Goal: Communication & Community: Participate in discussion

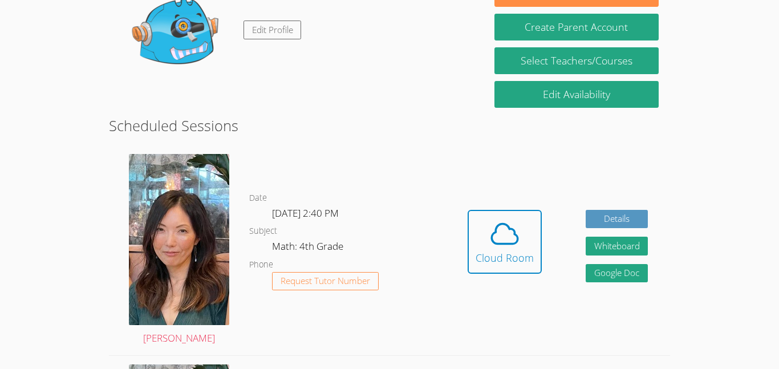
scroll to position [133, 0]
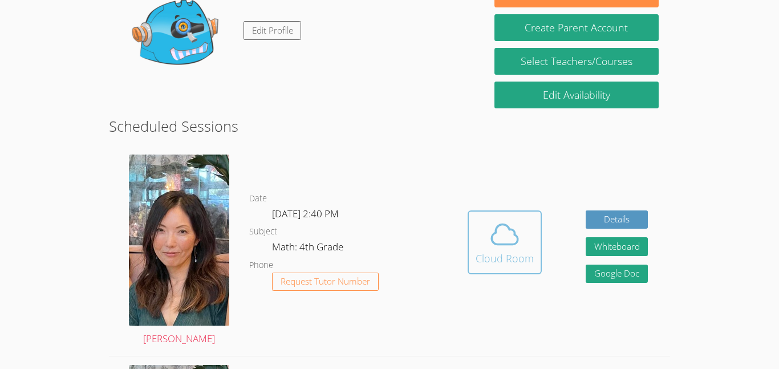
click at [493, 270] on button "Cloud Room" at bounding box center [504, 242] width 74 height 64
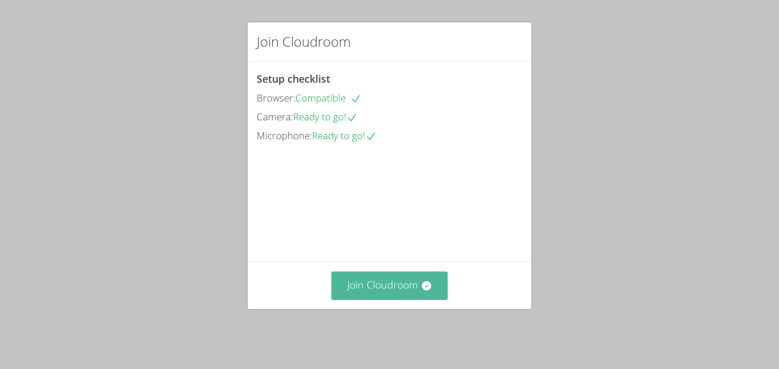
click at [370, 298] on button "Join Cloudroom" at bounding box center [389, 285] width 117 height 28
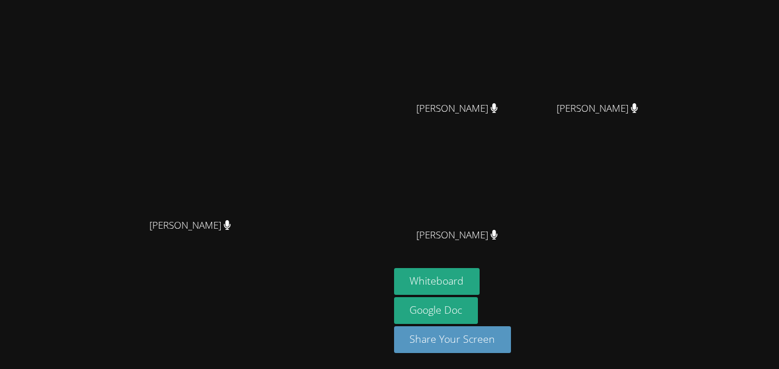
scroll to position [110, 0]
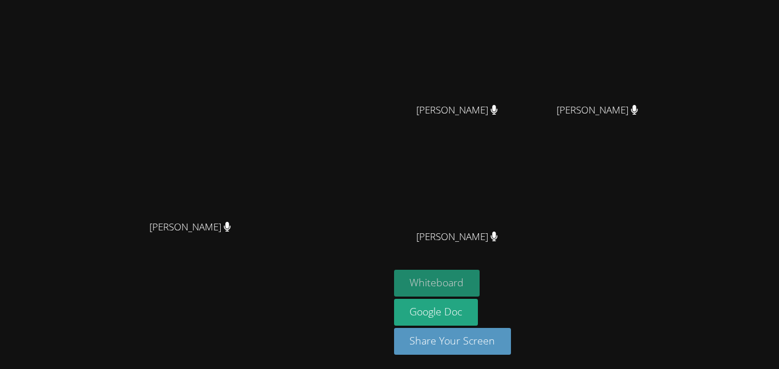
click at [480, 280] on button "Whiteboard" at bounding box center [437, 283] width 86 height 27
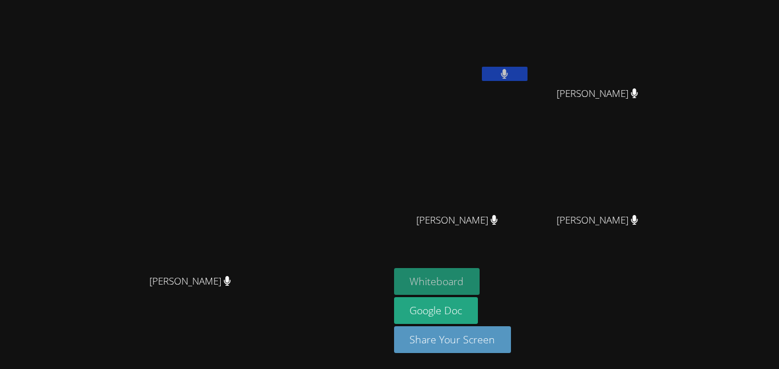
scroll to position [0, 0]
click at [280, 240] on video at bounding box center [194, 162] width 171 height 214
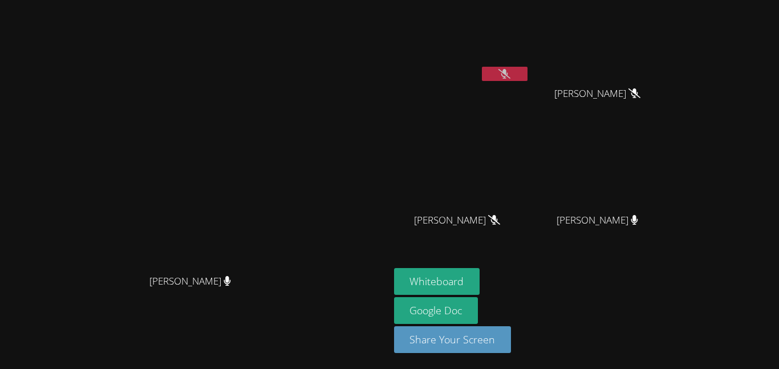
click at [510, 78] on icon at bounding box center [504, 74] width 12 height 10
click at [527, 80] on button at bounding box center [505, 74] width 46 height 14
click at [527, 79] on button at bounding box center [505, 74] width 46 height 14
click at [527, 80] on button at bounding box center [505, 74] width 46 height 14
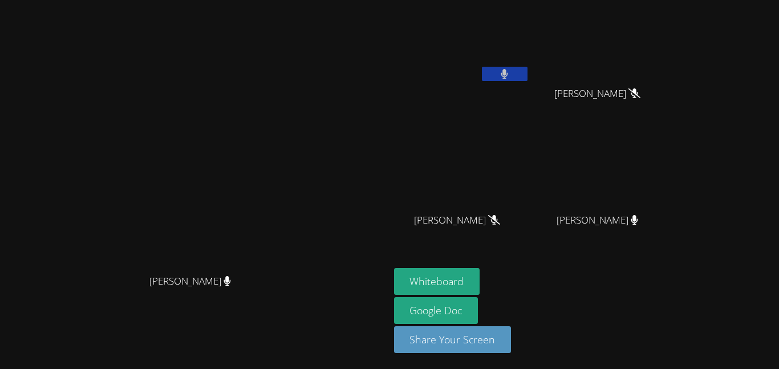
click at [527, 80] on button at bounding box center [505, 74] width 46 height 14
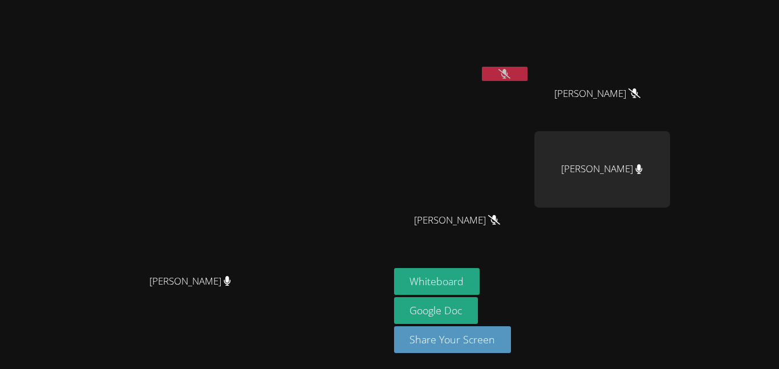
click at [510, 69] on icon at bounding box center [504, 74] width 12 height 10
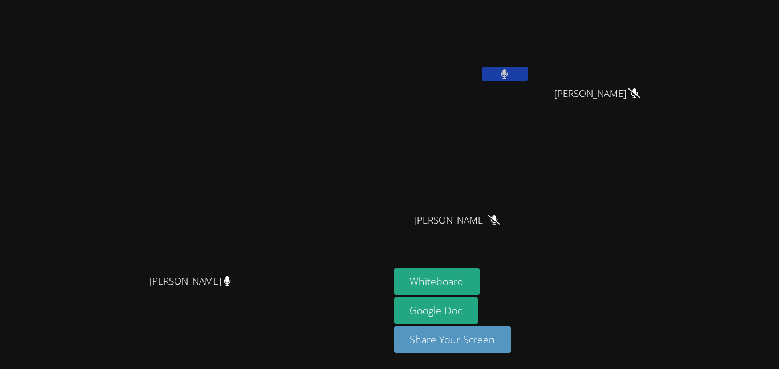
click at [508, 69] on icon at bounding box center [504, 74] width 7 height 10
click at [527, 79] on button at bounding box center [505, 74] width 46 height 14
click at [510, 75] on icon at bounding box center [504, 74] width 12 height 10
click at [527, 80] on button at bounding box center [505, 74] width 46 height 14
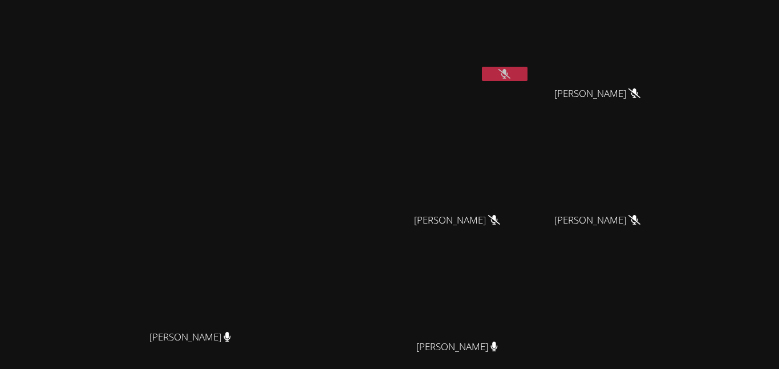
click at [527, 79] on button at bounding box center [505, 74] width 46 height 14
click at [527, 80] on button at bounding box center [505, 74] width 46 height 14
click at [527, 79] on button at bounding box center [505, 74] width 46 height 14
click at [527, 70] on button at bounding box center [505, 74] width 46 height 14
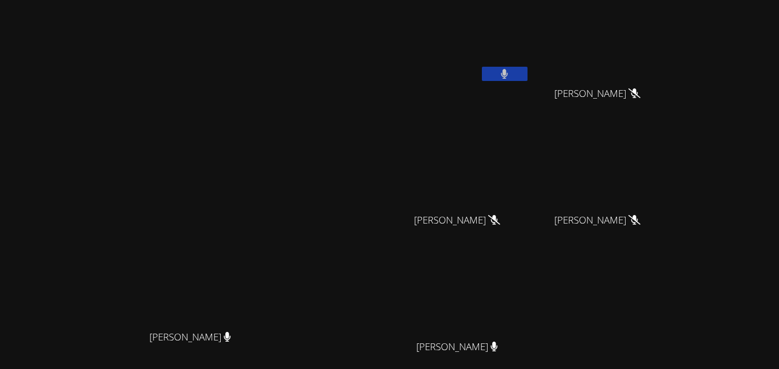
click at [527, 70] on button at bounding box center [505, 74] width 46 height 14
click at [510, 76] on icon at bounding box center [504, 74] width 12 height 10
click at [508, 76] on icon at bounding box center [504, 74] width 7 height 10
click at [527, 71] on button at bounding box center [505, 74] width 46 height 14
click at [527, 80] on button at bounding box center [505, 74] width 46 height 14
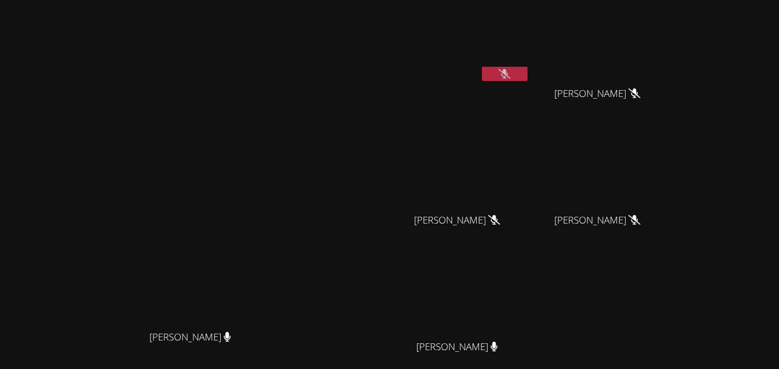
click at [527, 79] on button at bounding box center [505, 74] width 46 height 14
click at [527, 80] on button at bounding box center [505, 74] width 46 height 14
click at [527, 78] on button at bounding box center [505, 74] width 46 height 14
click at [527, 67] on button at bounding box center [505, 74] width 46 height 14
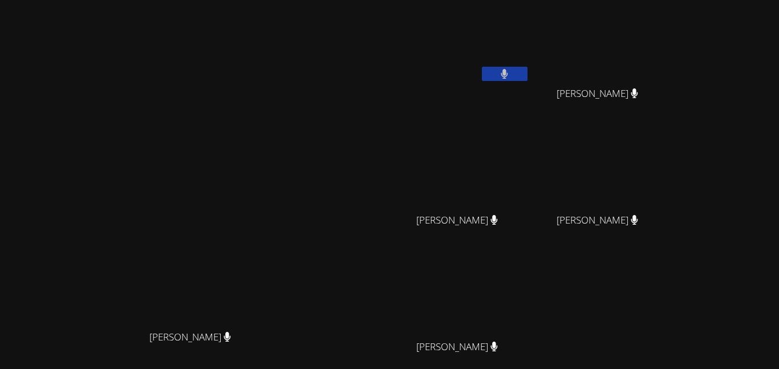
click at [508, 72] on icon at bounding box center [504, 74] width 7 height 10
click at [527, 71] on button at bounding box center [505, 74] width 46 height 14
click at [530, 95] on div "Aceton Pennington" at bounding box center [462, 66] width 136 height 122
click at [527, 79] on button at bounding box center [505, 74] width 46 height 14
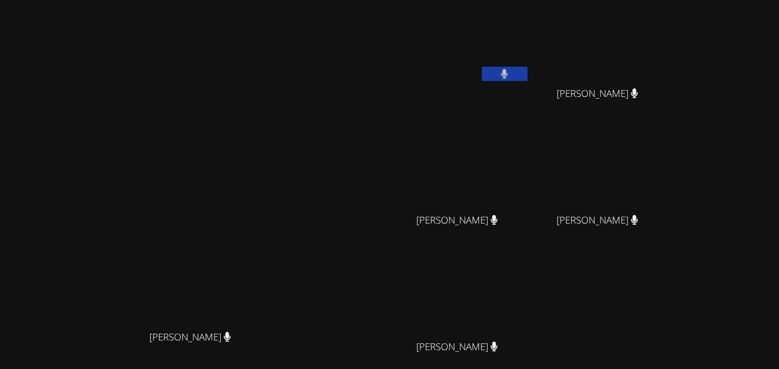
click at [527, 73] on button at bounding box center [505, 74] width 46 height 14
click at [527, 71] on button at bounding box center [505, 74] width 46 height 14
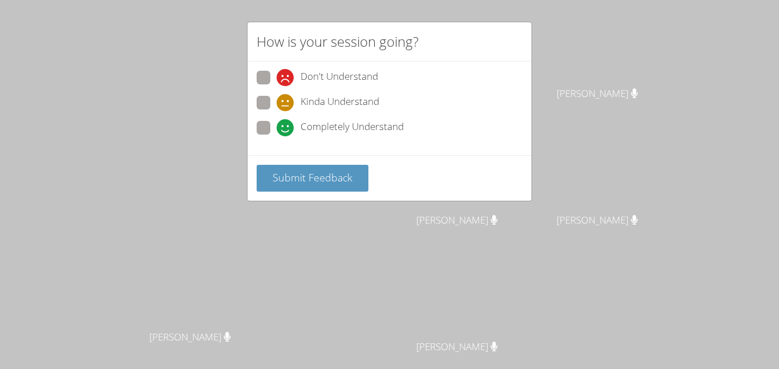
click at [322, 131] on span "Completely Understand" at bounding box center [351, 127] width 103 height 17
click at [286, 131] on input "Completely Understand" at bounding box center [281, 126] width 10 height 10
radio input "true"
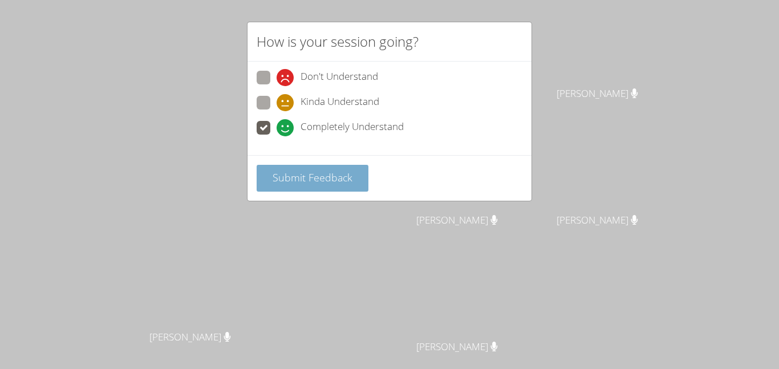
click at [339, 169] on button "Submit Feedback" at bounding box center [313, 178] width 112 height 27
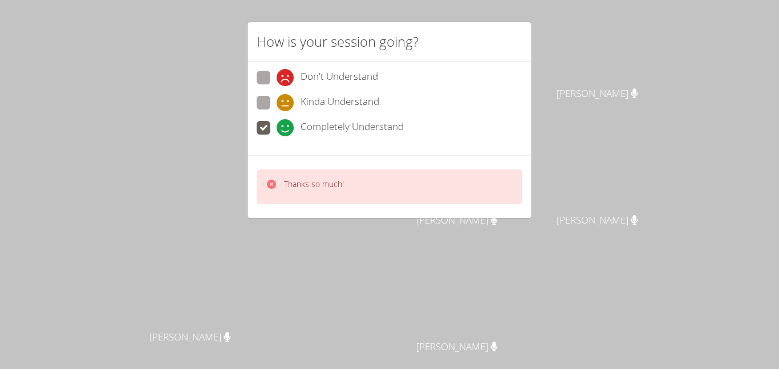
click at [339, 170] on div "Thanks so much!" at bounding box center [390, 186] width 266 height 35
click at [332, 179] on p "Thanks so much!" at bounding box center [314, 183] width 60 height 11
click at [345, 178] on div "Thanks so much!" at bounding box center [390, 186] width 266 height 35
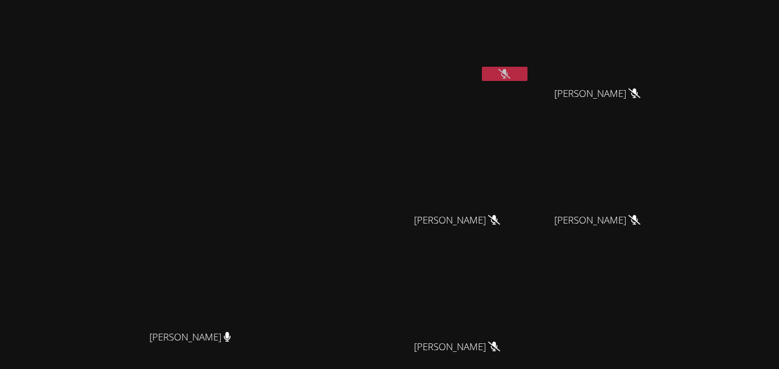
click at [670, 43] on video at bounding box center [602, 43] width 136 height 76
click at [530, 65] on video at bounding box center [462, 43] width 136 height 76
click at [510, 70] on icon at bounding box center [504, 74] width 12 height 10
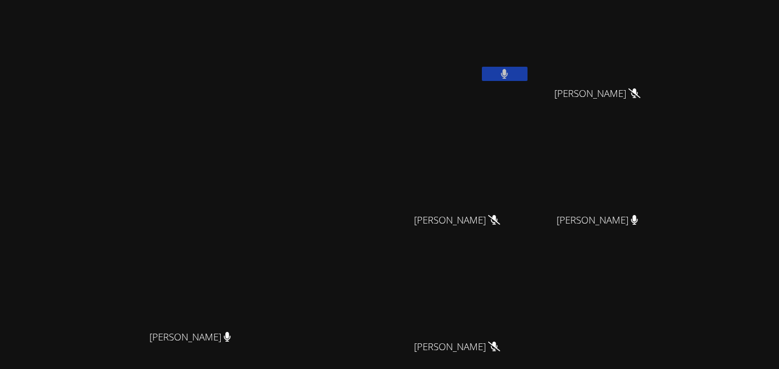
click at [527, 70] on button at bounding box center [505, 74] width 46 height 14
click at [510, 70] on icon at bounding box center [504, 74] width 12 height 10
click at [508, 70] on icon at bounding box center [504, 74] width 7 height 10
click at [527, 75] on button at bounding box center [505, 74] width 46 height 14
click at [527, 78] on button at bounding box center [505, 74] width 46 height 14
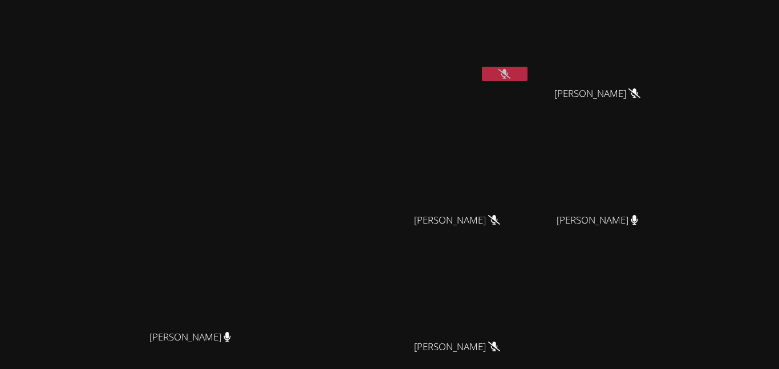
click at [527, 75] on button at bounding box center [505, 74] width 46 height 14
click at [527, 74] on button at bounding box center [505, 74] width 46 height 14
click at [508, 74] on icon at bounding box center [504, 74] width 7 height 10
click at [510, 74] on icon at bounding box center [504, 74] width 12 height 10
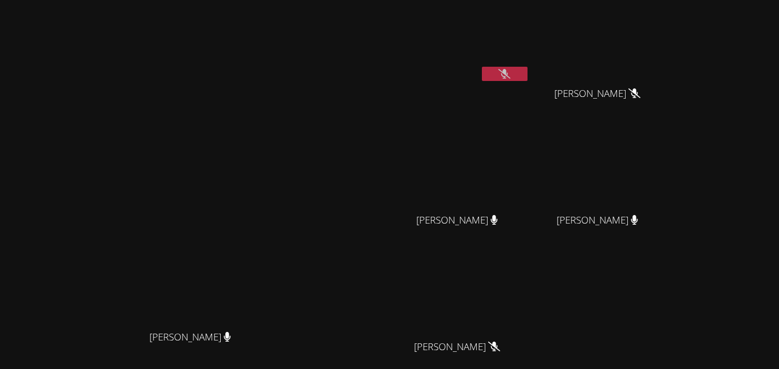
click at [498, 223] on icon at bounding box center [493, 220] width 7 height 10
click at [498, 222] on icon at bounding box center [494, 220] width 7 height 10
click at [527, 75] on button at bounding box center [505, 74] width 46 height 14
